Goal: Transaction & Acquisition: Purchase product/service

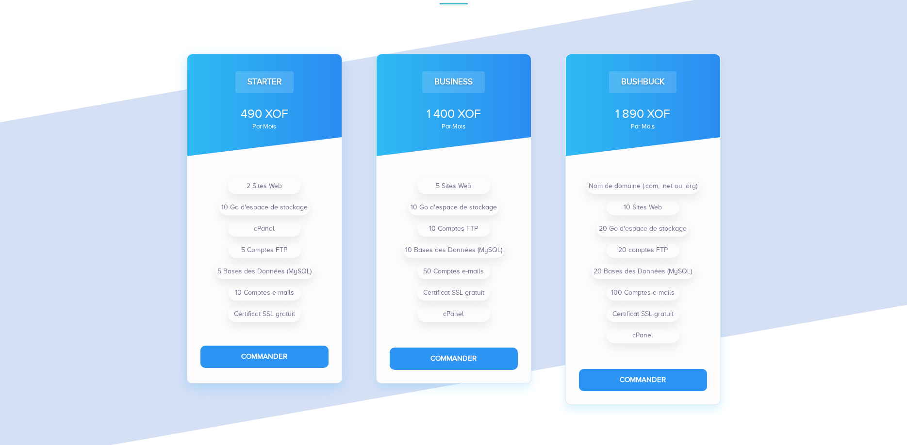
scroll to position [694, 0]
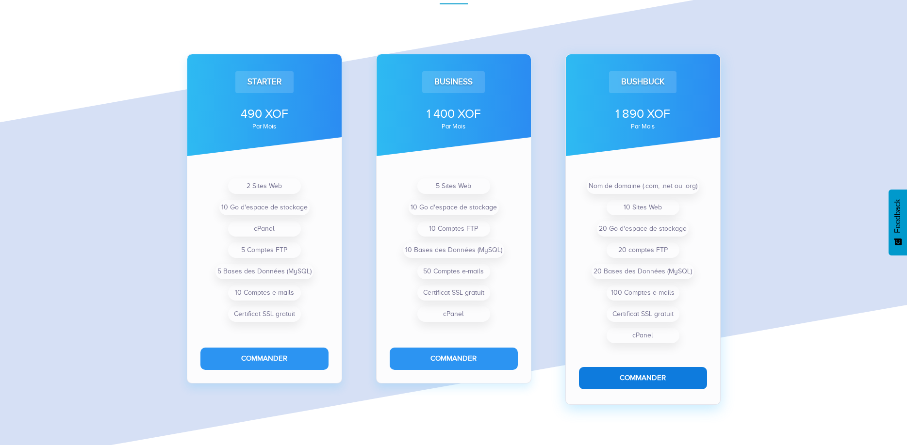
click at [638, 384] on button "Commander" at bounding box center [643, 378] width 128 height 22
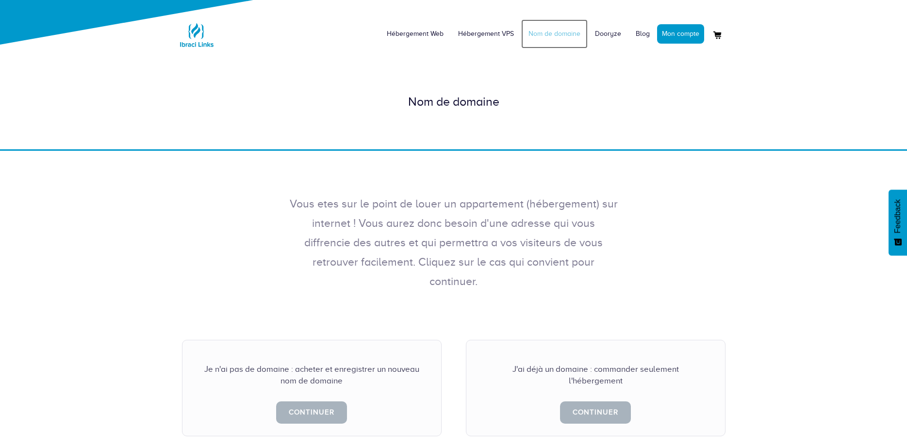
click at [559, 29] on link "Nom de domaine" at bounding box center [554, 33] width 66 height 29
